Goal: Task Accomplishment & Management: Manage account settings

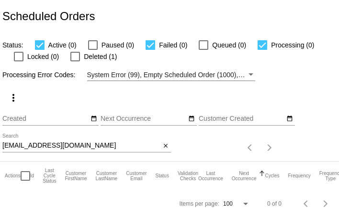
click at [113, 147] on input "[EMAIL_ADDRESS][DOMAIN_NAME]" at bounding box center [81, 146] width 159 height 8
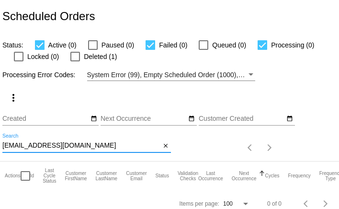
click at [113, 147] on input "jan.hofschulte6267@gmail.com" at bounding box center [81, 146] width 159 height 8
paste input "ulieabel94"
type input "[EMAIL_ADDRESS][DOMAIN_NAME]"
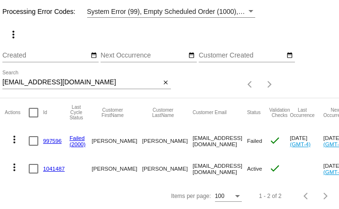
click at [54, 138] on link "997596" at bounding box center [52, 140] width 19 height 6
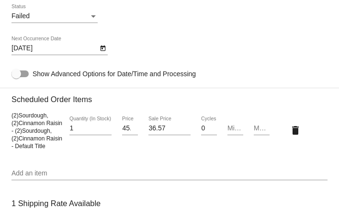
scroll to position [696, 0]
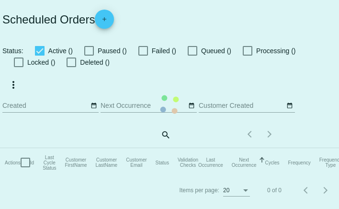
checkbox input "true"
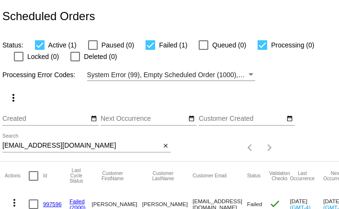
scroll to position [63, 0]
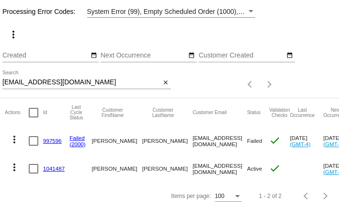
click at [47, 165] on link "1041487" at bounding box center [54, 168] width 22 height 6
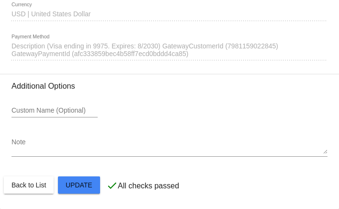
scroll to position [913, 0]
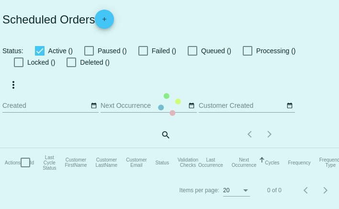
checkbox input "true"
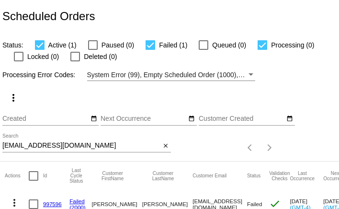
click at [50, 145] on input "[EMAIL_ADDRESS][DOMAIN_NAME]" at bounding box center [81, 146] width 159 height 8
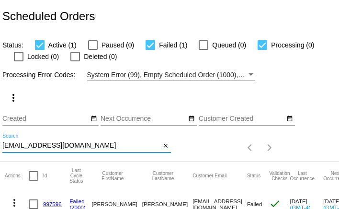
click at [50, 145] on input "[EMAIL_ADDRESS][DOMAIN_NAME]" at bounding box center [81, 146] width 159 height 8
paste input "[PERSON_NAME]"
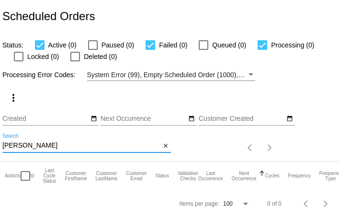
click at [46, 143] on input "[PERSON_NAME]" at bounding box center [81, 146] width 159 height 8
paste input "[EMAIL_ADDRESS][DOMAIN_NAME]"
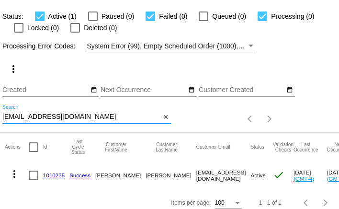
scroll to position [32, 0]
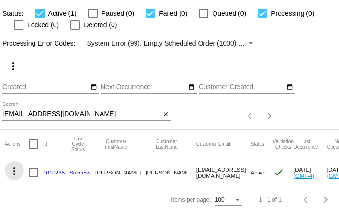
click at [13, 170] on mat-icon "more_vert" at bounding box center [14, 170] width 11 height 11
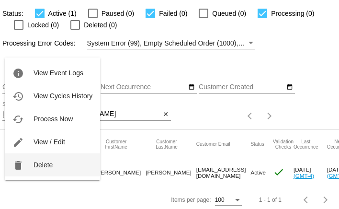
click at [30, 163] on button "delete Delete" at bounding box center [52, 164] width 95 height 23
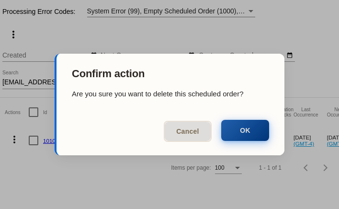
click at [248, 128] on button "OK" at bounding box center [245, 130] width 48 height 21
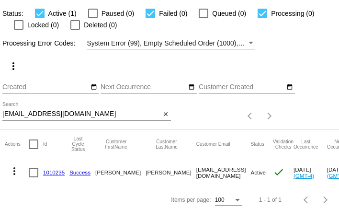
scroll to position [8, 0]
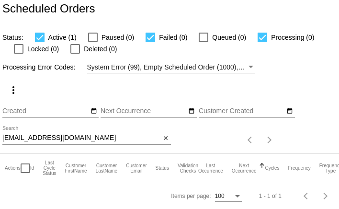
click at [113, 141] on input "[EMAIL_ADDRESS][DOMAIN_NAME]" at bounding box center [81, 138] width 159 height 8
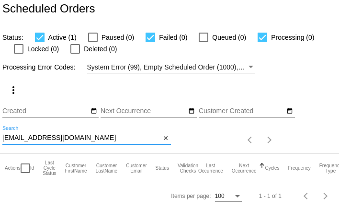
click at [113, 141] on input "[EMAIL_ADDRESS][DOMAIN_NAME]" at bounding box center [81, 138] width 159 height 8
paste input "debsgooden"
type input "[EMAIL_ADDRESS][DOMAIN_NAME]"
